Goal: Feedback & Contribution: Contribute content

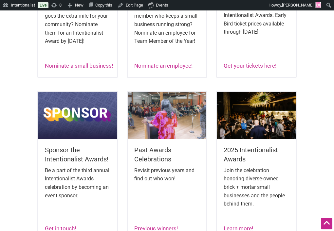
scroll to position [355, 0]
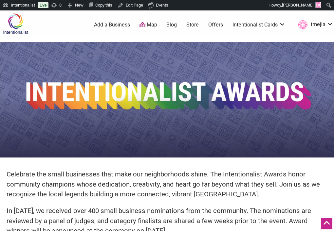
scroll to position [220, 0]
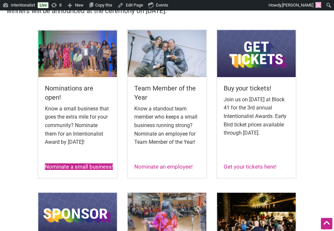
click at [78, 168] on link "Nominate a small business!" at bounding box center [79, 167] width 68 height 7
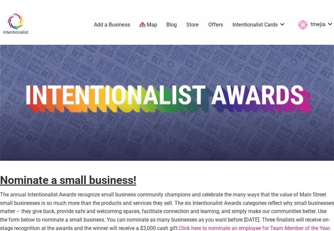
scroll to position [96, 0]
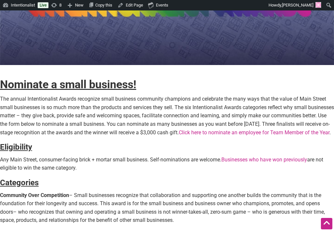
drag, startPoint x: 317, startPoint y: 123, endPoint x: 227, endPoint y: 134, distance: 90.0
click at [227, 134] on p "The annual Intentionalist Awards recognize small business community champions a…" at bounding box center [167, 116] width 334 height 42
click at [225, 137] on p "The annual Intentionalist Awards recognize small business community champions a…" at bounding box center [167, 116] width 334 height 42
drag, startPoint x: 234, startPoint y: 133, endPoint x: 316, endPoint y: 120, distance: 83.4
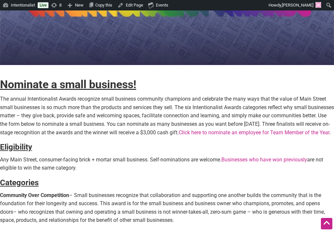
click at [316, 120] on p "The annual Intentionalist Awards recognize small business community champions a…" at bounding box center [167, 116] width 334 height 42
copy p "Three finalists will receive on-stage recognition at the awards and the winner …"
